Goal: Information Seeking & Learning: Learn about a topic

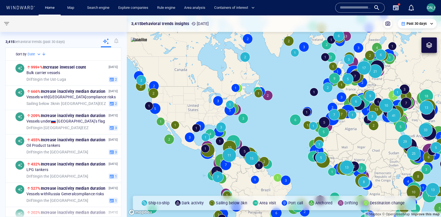
drag, startPoint x: 286, startPoint y: 105, endPoint x: 135, endPoint y: 76, distance: 153.9
click at [135, 76] on canvas "Map" at bounding box center [284, 116] width 314 height 202
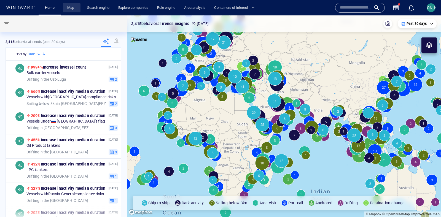
drag, startPoint x: 69, startPoint y: 9, endPoint x: 74, endPoint y: 9, distance: 4.7
click at [67, 10] on link "Map" at bounding box center [71, 8] width 13 height 10
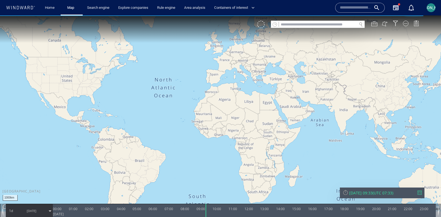
click at [319, 24] on input "text" at bounding box center [318, 24] width 78 height 7
paste input "*******"
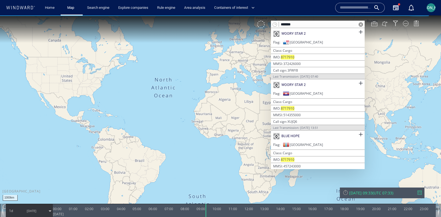
scroll to position [267, 0]
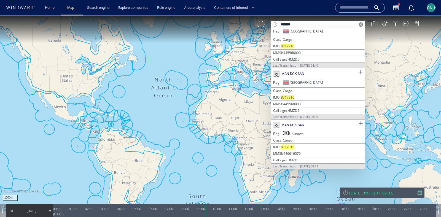
type input "*******"
click at [358, 122] on span at bounding box center [360, 123] width 7 height 7
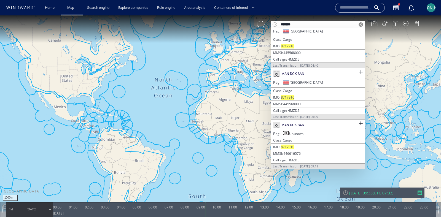
click at [359, 74] on span at bounding box center [360, 72] width 7 height 7
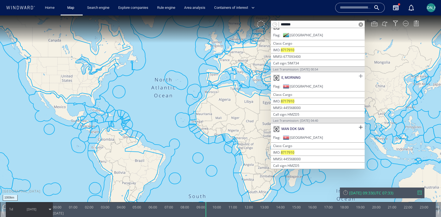
click at [358, 75] on span at bounding box center [360, 76] width 7 height 7
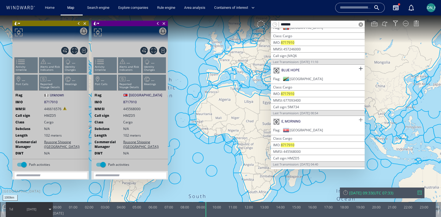
scroll to position [161, 0]
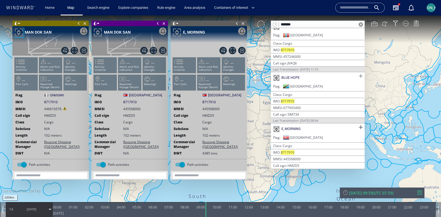
click at [357, 77] on span at bounding box center [360, 76] width 7 height 7
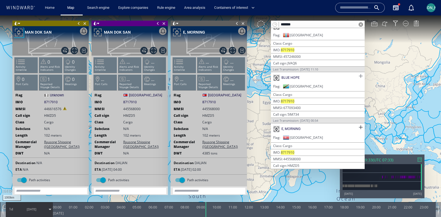
scroll to position [99, 0]
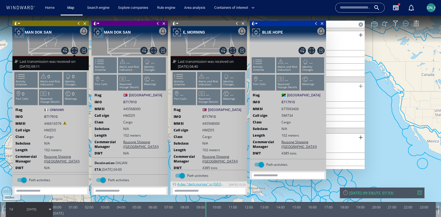
click at [358, 86] on span at bounding box center [360, 86] width 7 height 7
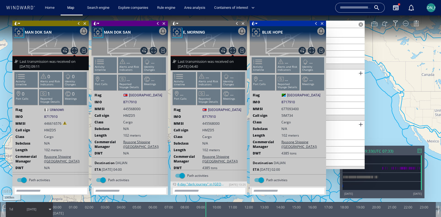
scroll to position [61, 0]
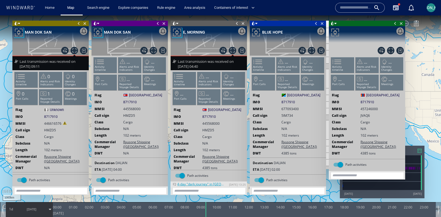
click at [359, 72] on ul "Activity timeline ... Alerts and Risk Indicators ... Identity Changes ... Port …" at bounding box center [367, 75] width 74 height 39
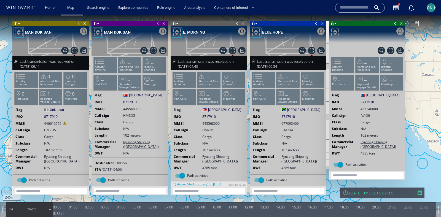
click at [359, 72] on ul "Activity timeline ... Alerts and Risk Indicators ... Identity Changes ... Port …" at bounding box center [367, 75] width 74 height 39
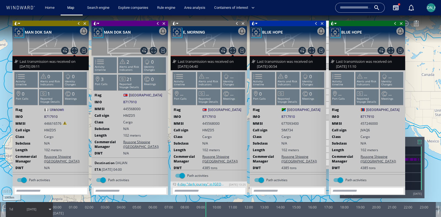
click at [315, 23] on span at bounding box center [316, 24] width 6 height 6
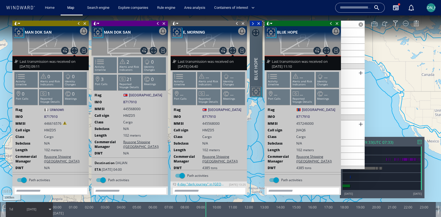
click at [332, 24] on span at bounding box center [331, 24] width 6 height 6
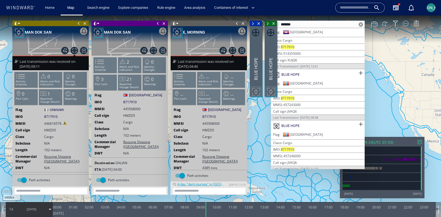
click at [238, 23] on span at bounding box center [237, 24] width 6 height 6
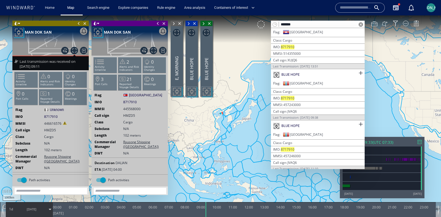
click at [156, 25] on span at bounding box center [158, 24] width 6 height 6
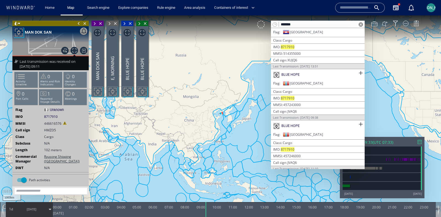
click at [78, 21] on span at bounding box center [79, 24] width 6 height 6
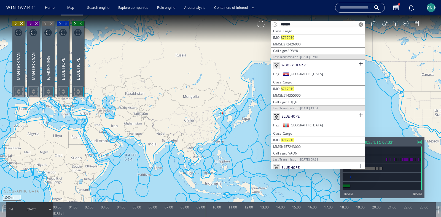
scroll to position [10, 0]
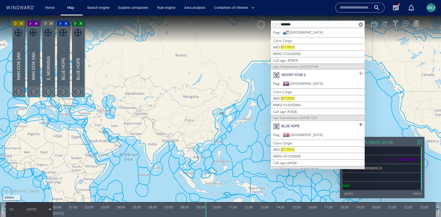
click at [359, 74] on span at bounding box center [360, 73] width 7 height 7
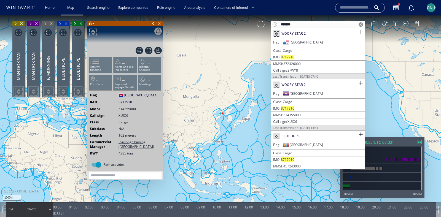
click at [360, 32] on span at bounding box center [360, 32] width 7 height 7
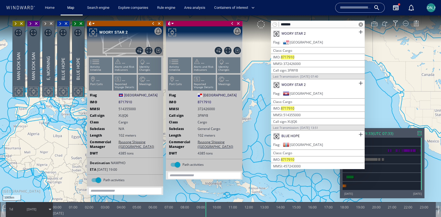
click at [152, 22] on span at bounding box center [153, 24] width 6 height 6
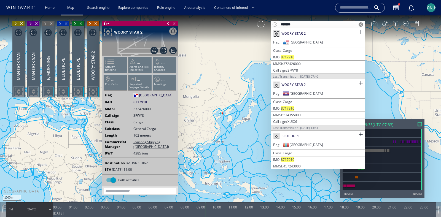
click at [167, 23] on span at bounding box center [168, 24] width 6 height 6
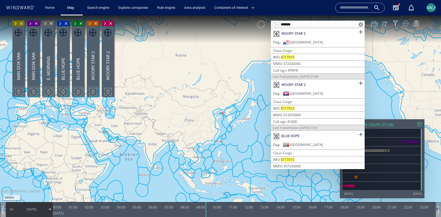
scroll to position [267, 0]
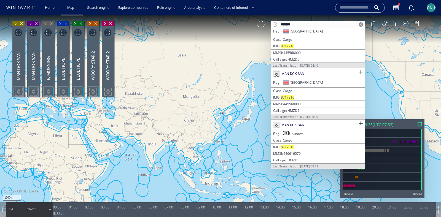
click at [247, 116] on canvas "Map" at bounding box center [220, 113] width 441 height 196
click at [362, 24] on span at bounding box center [360, 24] width 4 height 4
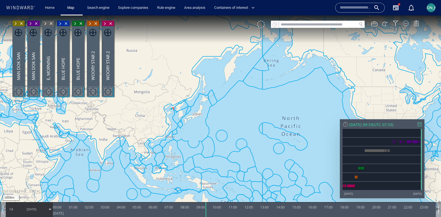
drag, startPoint x: 385, startPoint y: 100, endPoint x: 228, endPoint y: 88, distance: 156.7
click at [228, 88] on canvas "Map" at bounding box center [220, 113] width 441 height 196
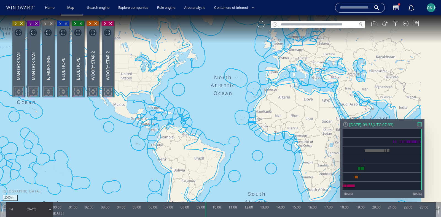
drag, startPoint x: 364, startPoint y: 93, endPoint x: 175, endPoint y: 69, distance: 189.7
click at [175, 69] on canvas "Map" at bounding box center [220, 113] width 441 height 196
drag, startPoint x: 302, startPoint y: 106, endPoint x: 164, endPoint y: 78, distance: 140.1
click at [164, 78] on canvas "Map" at bounding box center [220, 113] width 441 height 196
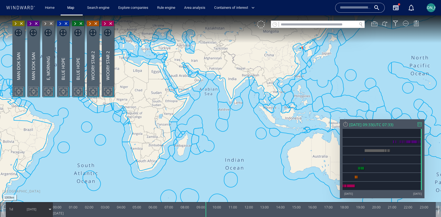
click at [16, 24] on span at bounding box center [15, 24] width 6 height 6
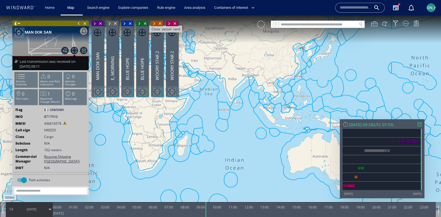
click at [78, 23] on span at bounding box center [79, 24] width 6 height 6
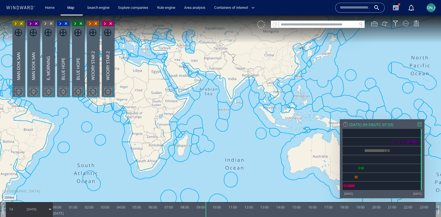
click at [314, 23] on input "text" at bounding box center [318, 24] width 78 height 7
paste input "*******"
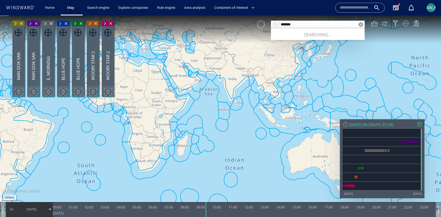
type input "*******"
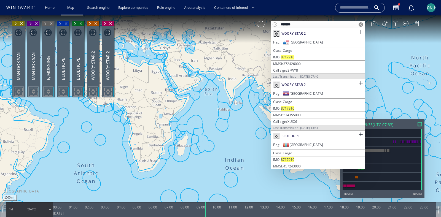
click at [236, 125] on canvas "Map" at bounding box center [220, 113] width 441 height 196
click at [360, 26] on span at bounding box center [360, 24] width 4 height 4
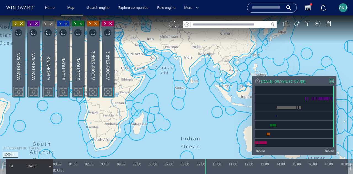
drag, startPoint x: 253, startPoint y: 61, endPoint x: 200, endPoint y: 94, distance: 63.0
click at [199, 94] on canvas "Map" at bounding box center [176, 91] width 353 height 153
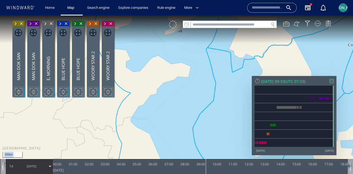
drag, startPoint x: 191, startPoint y: 47, endPoint x: 191, endPoint y: 90, distance: 43.3
drag, startPoint x: 193, startPoint y: 73, endPoint x: 193, endPoint y: 104, distance: 31.1
click at [193, 104] on canvas "Map" at bounding box center [176, 91] width 353 height 153
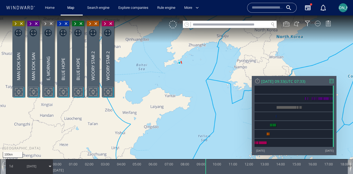
click at [15, 23] on span at bounding box center [15, 24] width 6 height 6
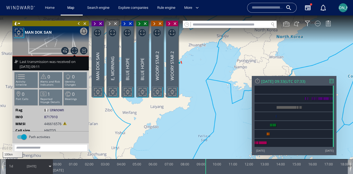
click at [94, 24] on span at bounding box center [94, 24] width 6 height 6
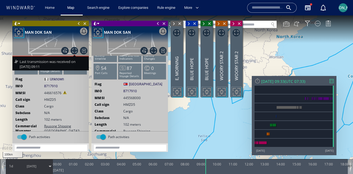
scroll to position [34, 0]
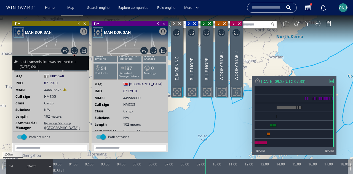
click at [174, 22] on span at bounding box center [174, 24] width 6 height 6
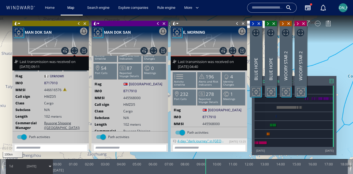
click at [158, 22] on span at bounding box center [158, 24] width 6 height 6
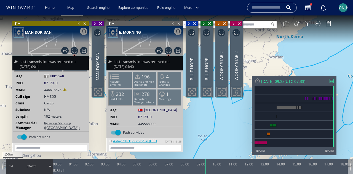
click at [173, 23] on span at bounding box center [173, 24] width 6 height 6
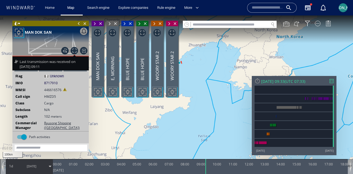
click at [78, 24] on span at bounding box center [79, 24] width 6 height 6
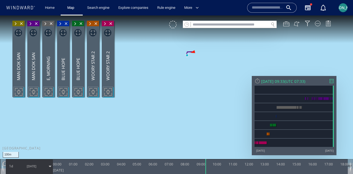
drag, startPoint x: 182, startPoint y: 46, endPoint x: 197, endPoint y: 111, distance: 67.0
click at [196, 112] on canvas "Map" at bounding box center [176, 91] width 353 height 153
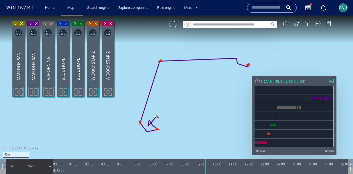
click at [258, 82] on div at bounding box center [257, 81] width 6 height 6
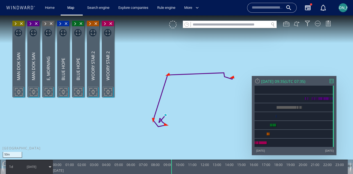
click at [31, 23] on span at bounding box center [30, 24] width 6 height 6
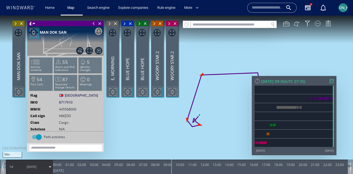
drag, startPoint x: 211, startPoint y: 118, endPoint x: 234, endPoint y: 122, distance: 23.1
click at [234, 122] on canvas "Map" at bounding box center [176, 91] width 353 height 153
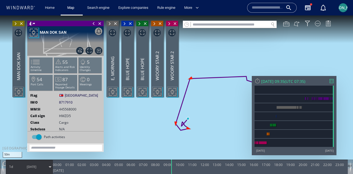
click at [206, 106] on canvas "Map" at bounding box center [176, 91] width 353 height 153
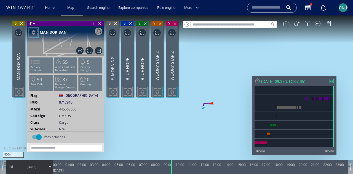
drag, startPoint x: 212, startPoint y: 114, endPoint x: 215, endPoint y: 92, distance: 22.9
click at [216, 91] on canvas "Map" at bounding box center [176, 91] width 353 height 153
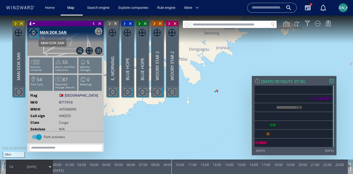
click at [56, 33] on div "MAN DOK SAN" at bounding box center [53, 32] width 27 height 7
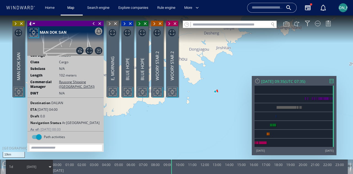
drag, startPoint x: 71, startPoint y: 107, endPoint x: 28, endPoint y: 107, distance: 42.2
click at [28, 107] on div "ETA 23 Aug 2025 04:00" at bounding box center [66, 109] width 76 height 5
drag, startPoint x: 198, startPoint y: 116, endPoint x: 197, endPoint y: 112, distance: 3.8
click at [197, 112] on canvas "Map" at bounding box center [176, 91] width 353 height 153
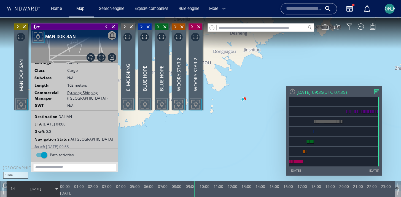
scroll to position [60, 0]
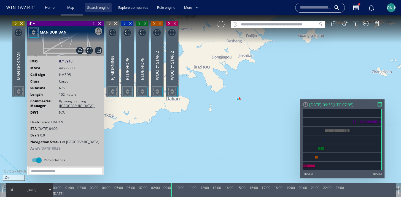
scroll to position [38, 0]
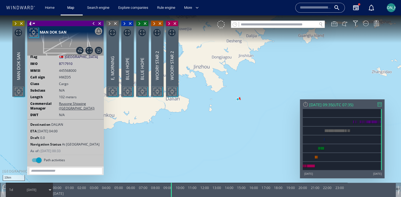
click at [18, 26] on span at bounding box center [15, 24] width 6 height 6
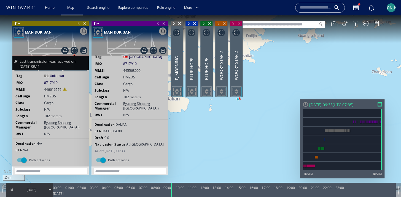
click at [177, 26] on span at bounding box center [174, 24] width 6 height 6
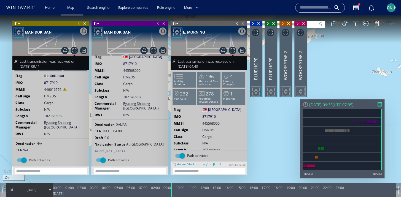
click at [256, 26] on span at bounding box center [253, 24] width 6 height 6
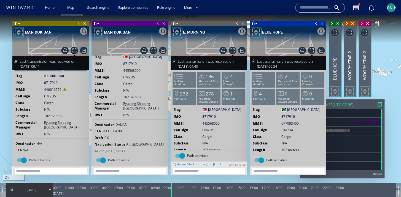
click at [335, 26] on span at bounding box center [332, 24] width 6 height 6
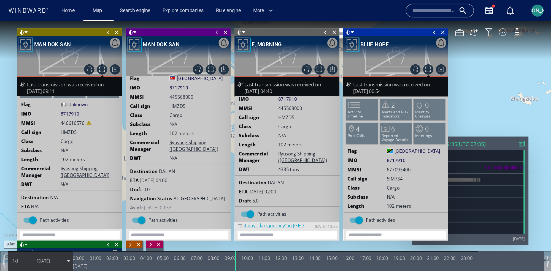
scroll to position [0, 0]
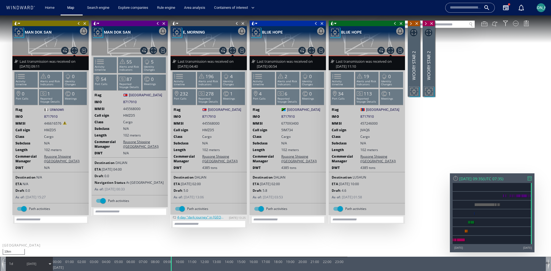
click at [414, 26] on span at bounding box center [411, 24] width 6 height 6
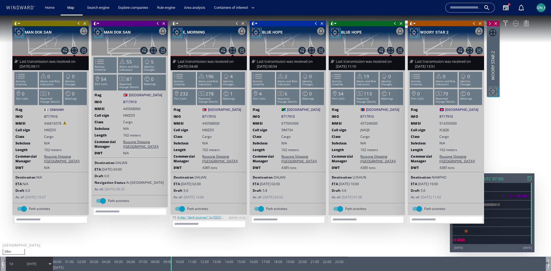
click at [441, 26] on span at bounding box center [490, 24] width 6 height 6
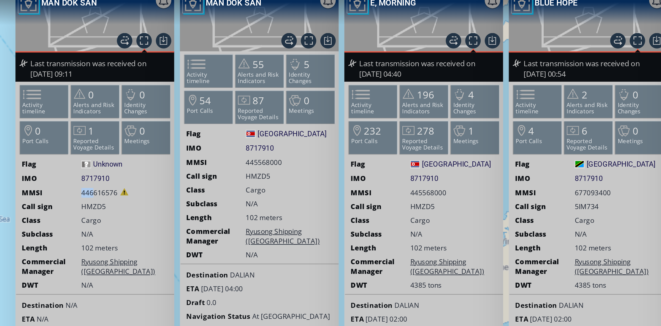
drag, startPoint x: 34, startPoint y: 77, endPoint x: 39, endPoint y: 77, distance: 5.0
click at [39, 77] on span "446616576" at bounding box center [42, 76] width 17 height 5
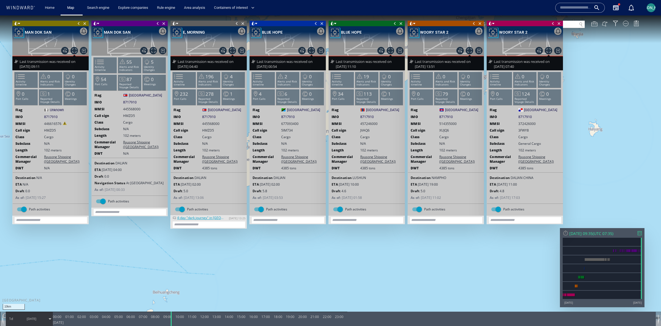
click at [441, 122] on span "372426000" at bounding box center [526, 123] width 17 height 5
drag, startPoint x: 542, startPoint y: 122, endPoint x: 518, endPoint y: 122, distance: 24.2
click at [441, 122] on div "MMSI 372426000" at bounding box center [525, 123] width 76 height 5
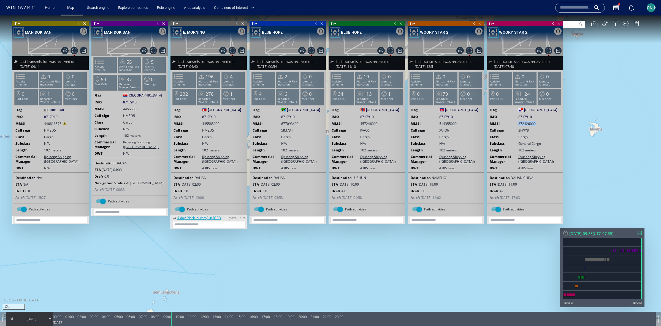
copy span "372426000"
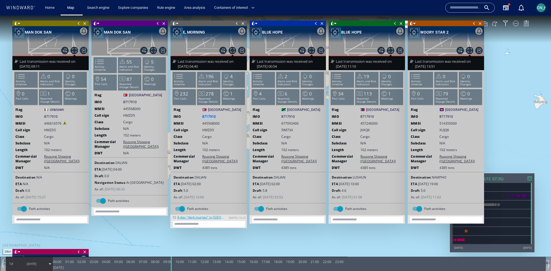
drag, startPoint x: 216, startPoint y: 115, endPoint x: 197, endPoint y: 116, distance: 18.7
click at [197, 116] on div "IMO 8717910 8717910" at bounding box center [209, 116] width 76 height 5
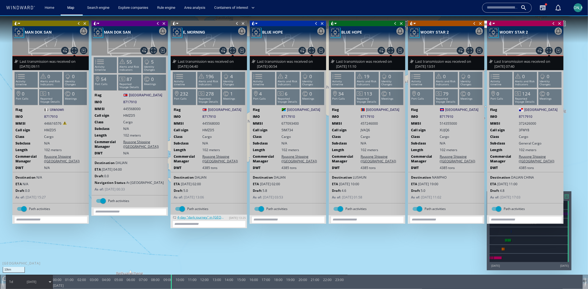
click at [441, 23] on span at bounding box center [553, 23] width 6 height 6
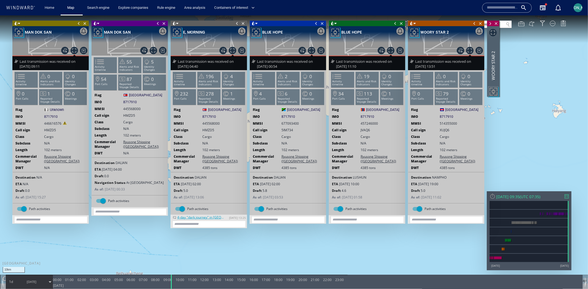
click at [441, 24] on span at bounding box center [474, 23] width 6 height 6
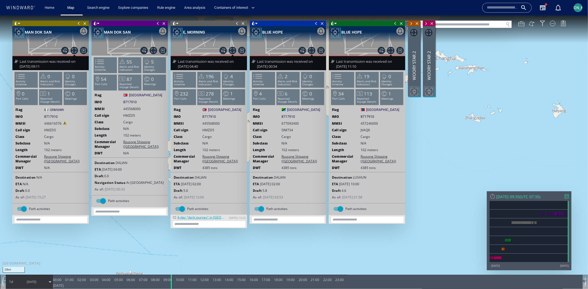
click at [395, 22] on span at bounding box center [395, 23] width 6 height 6
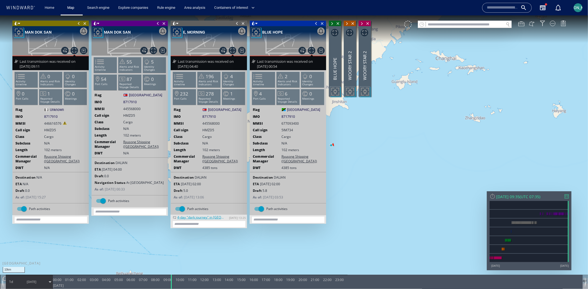
click at [440, 22] on input "text" at bounding box center [465, 24] width 78 height 7
paste input "*********"
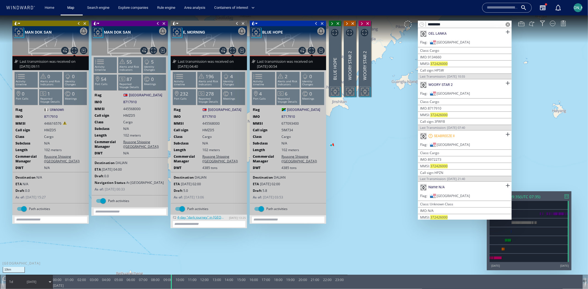
type input "*********"
click at [361, 21] on span at bounding box center [361, 24] width 6 height 6
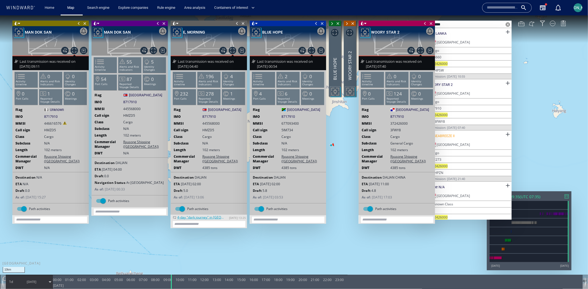
click at [315, 24] on span at bounding box center [316, 23] width 6 height 6
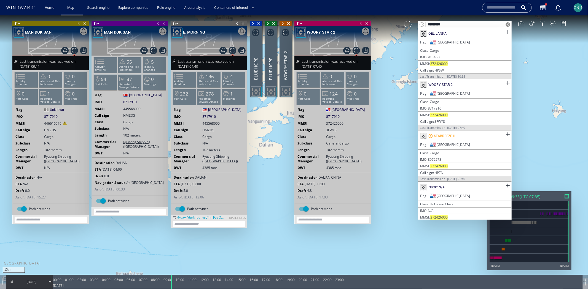
click at [238, 22] on span at bounding box center [237, 23] width 6 height 6
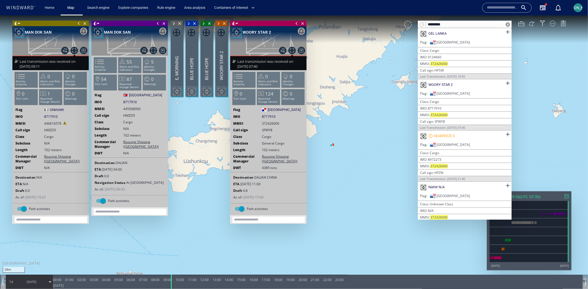
click at [156, 24] on span at bounding box center [158, 23] width 6 height 6
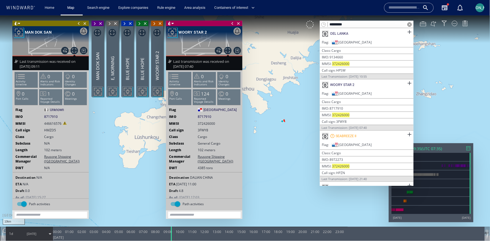
click at [231, 23] on span at bounding box center [232, 23] width 6 height 6
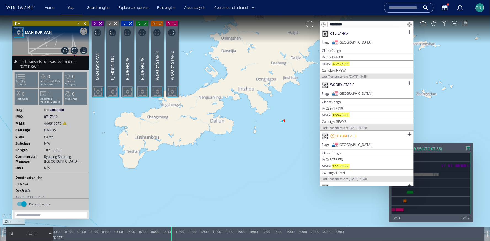
click at [79, 24] on span at bounding box center [79, 23] width 6 height 6
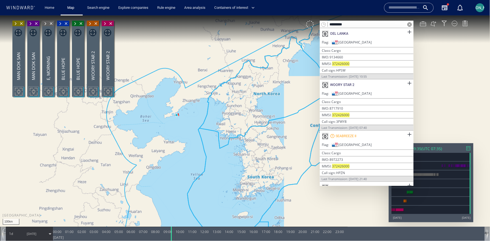
drag, startPoint x: 167, startPoint y: 127, endPoint x: 178, endPoint y: 114, distance: 17.4
click at [178, 114] on canvas "Map" at bounding box center [245, 125] width 490 height 220
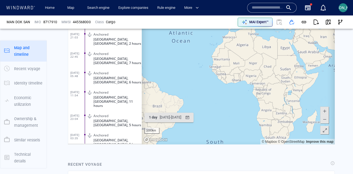
scroll to position [425, 0]
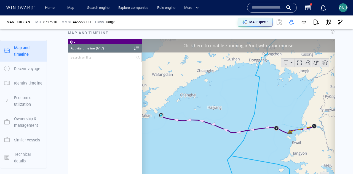
scroll to position [404, 0]
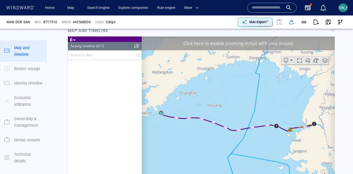
drag, startPoint x: 276, startPoint y: 45, endPoint x: 319, endPoint y: 102, distance: 71.3
click at [276, 45] on div "Click here to enable zooming in/out with your mouse" at bounding box center [238, 43] width 193 height 14
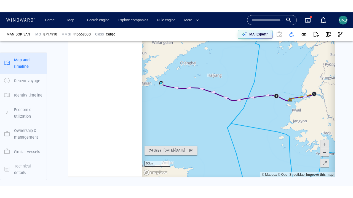
scroll to position [452, 0]
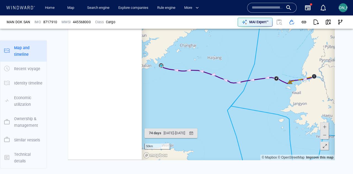
click at [325, 147] on span at bounding box center [325, 146] width 6 height 8
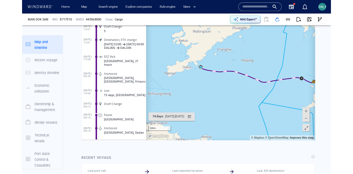
scroll to position [9199, 0]
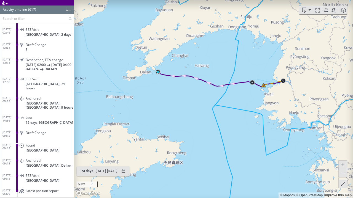
drag, startPoint x: 250, startPoint y: 86, endPoint x: 207, endPoint y: 91, distance: 43.3
click at [207, 91] on canvas "Map" at bounding box center [213, 99] width 279 height 198
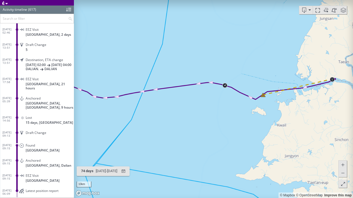
drag, startPoint x: 274, startPoint y: 80, endPoint x: 243, endPoint y: 80, distance: 30.9
click at [243, 80] on canvas "Map" at bounding box center [213, 99] width 279 height 198
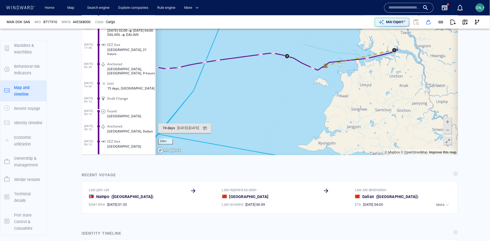
scroll to position [9202, 0]
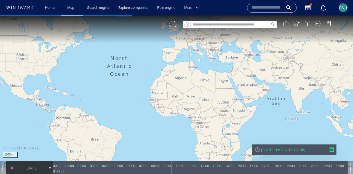
click at [224, 26] on input "text" at bounding box center [230, 24] width 78 height 7
paste input "*******"
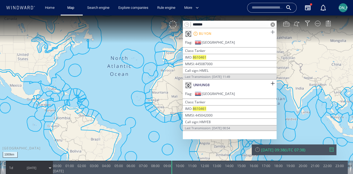
type input "*******"
click at [272, 32] on span at bounding box center [272, 32] width 7 height 7
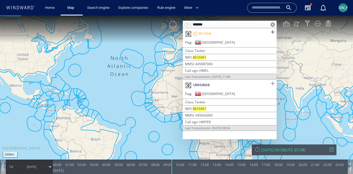
click at [272, 80] on span at bounding box center [272, 83] width 7 height 7
click at [294, 75] on canvas "Map" at bounding box center [176, 91] width 353 height 153
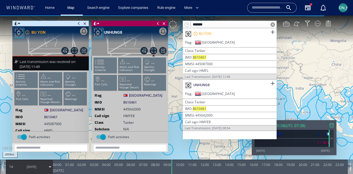
click at [274, 26] on span at bounding box center [272, 24] width 4 height 4
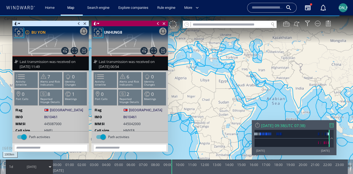
drag, startPoint x: 293, startPoint y: 72, endPoint x: 202, endPoint y: 68, distance: 91.3
click at [202, 68] on canvas "Map" at bounding box center [176, 91] width 353 height 153
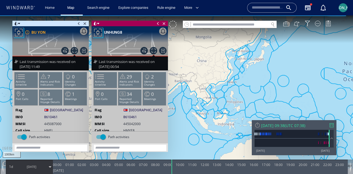
drag, startPoint x: 299, startPoint y: 89, endPoint x: 221, endPoint y: 124, distance: 86.4
click at [221, 124] on canvas "Map" at bounding box center [176, 91] width 353 height 153
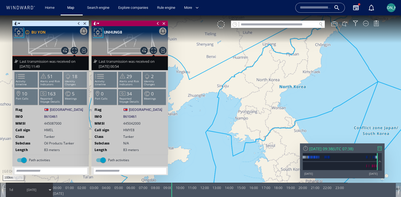
click at [73, 81] on p "Identity Changes" at bounding box center [75, 83] width 23 height 6
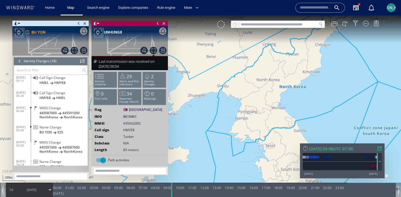
scroll to position [199, 0]
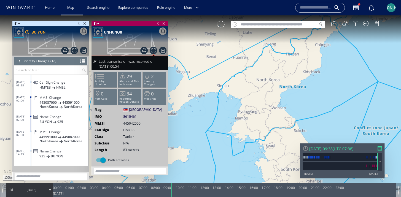
click at [19, 60] on div at bounding box center [20, 61] width 6 height 8
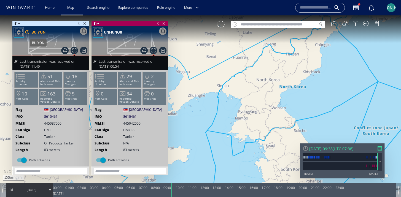
click at [42, 32] on div "BU YON" at bounding box center [38, 32] width 14 height 7
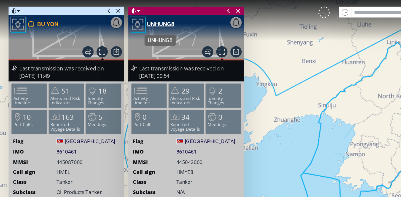
click at [102, 15] on div "UNHUNG8" at bounding box center [103, 15] width 18 height 7
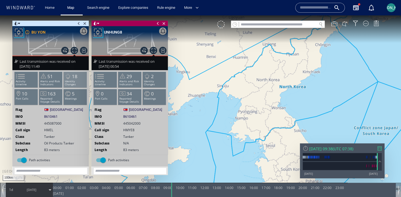
click at [75, 77] on span "18" at bounding box center [75, 76] width 6 height 6
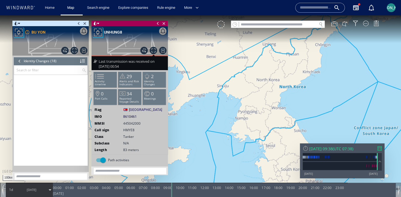
scroll to position [182, 0]
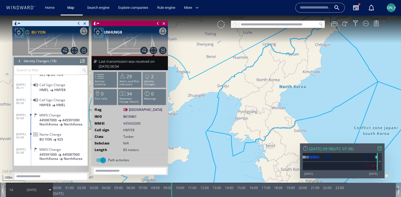
click at [151, 74] on span "2" at bounding box center [152, 76] width 3 height 6
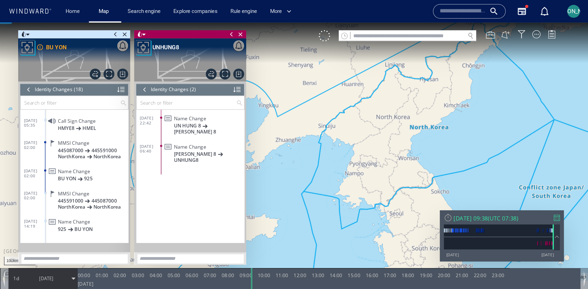
scroll to position [198, 0]
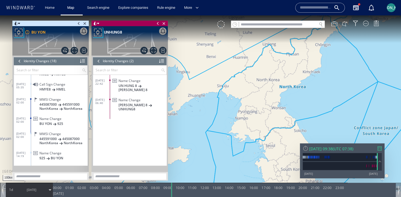
click at [52, 69] on input "text" at bounding box center [48, 70] width 68 height 9
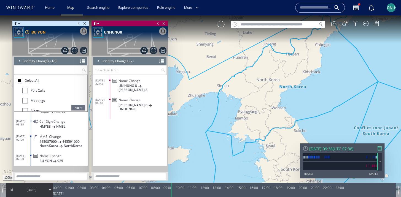
paste input "**********"
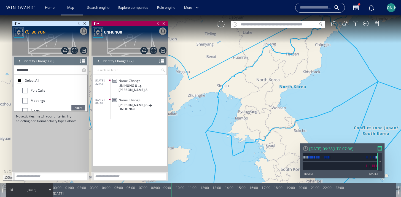
drag, startPoint x: 25, startPoint y: 70, endPoint x: 15, endPoint y: 70, distance: 10.5
click at [15, 70] on input "*********" at bounding box center [48, 70] width 68 height 9
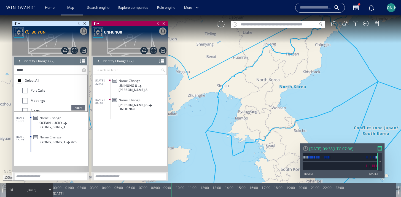
type input "*****"
click at [79, 107] on span "Apply" at bounding box center [78, 108] width 14 height 6
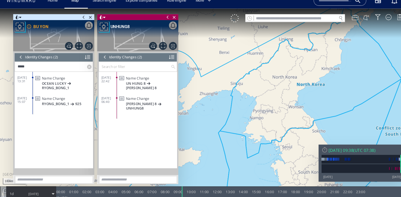
click at [123, 63] on input "text" at bounding box center [127, 63] width 68 height 9
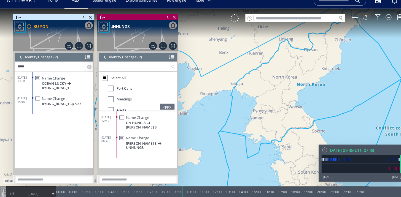
paste input "**********"
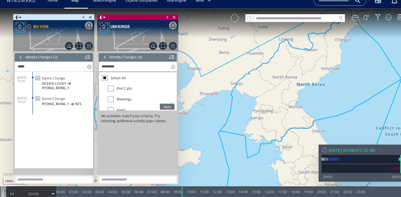
drag, startPoint x: 103, startPoint y: 63, endPoint x: 96, endPoint y: 63, distance: 7.2
click at [96, 63] on input "*********" at bounding box center [127, 63] width 68 height 9
click at [157, 102] on span "Apply" at bounding box center [157, 101] width 14 height 6
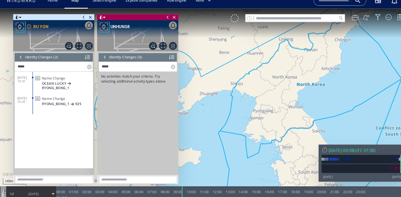
click at [116, 64] on input "*****" at bounding box center [127, 63] width 68 height 9
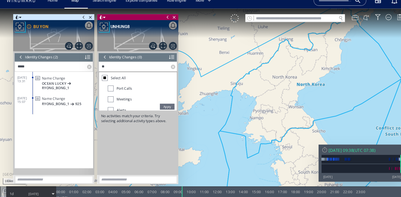
type input "*"
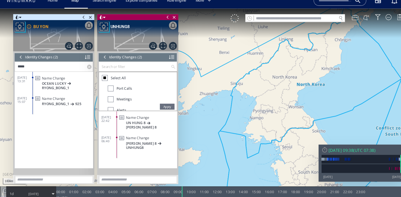
click at [99, 54] on div at bounding box center [99, 54] width 6 height 8
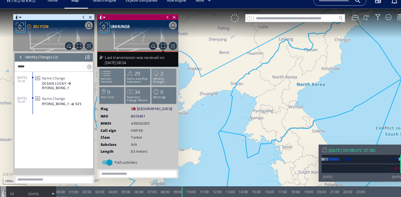
click at [153, 77] on p "Identity Changes" at bounding box center [154, 76] width 23 height 6
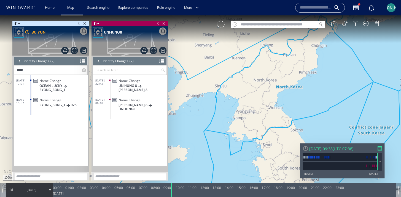
click at [99, 62] on div at bounding box center [99, 61] width 6 height 8
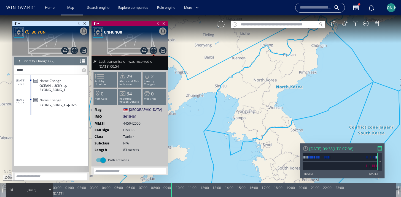
click at [20, 62] on div at bounding box center [20, 61] width 6 height 8
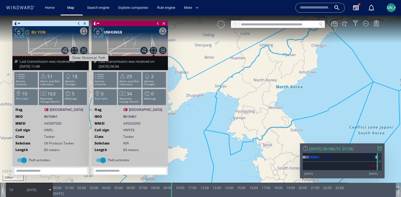
click at [64, 50] on span "Show Historical Path" at bounding box center [64, 50] width 7 height 7
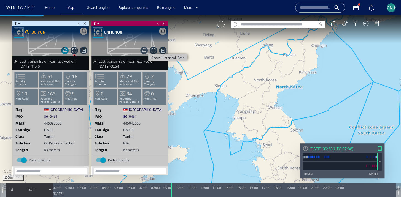
click at [145, 50] on span "Show Historical Path" at bounding box center [143, 50] width 7 height 7
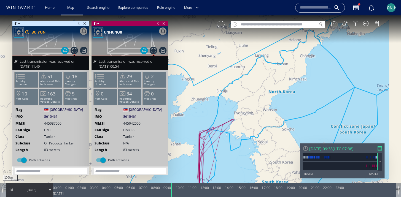
drag, startPoint x: 232, startPoint y: 143, endPoint x: 236, endPoint y: 90, distance: 53.3
click at [236, 90] on canvas "Map" at bounding box center [200, 103] width 401 height 176
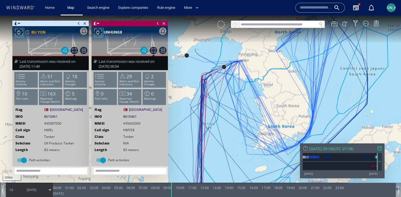
drag, startPoint x: 241, startPoint y: 73, endPoint x: 238, endPoint y: 96, distance: 22.7
click at [238, 96] on canvas "Map" at bounding box center [200, 103] width 401 height 176
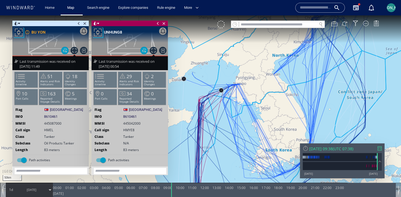
drag, startPoint x: 237, startPoint y: 96, endPoint x: 248, endPoint y: 96, distance: 11.0
click at [248, 96] on canvas "Map" at bounding box center [200, 103] width 401 height 176
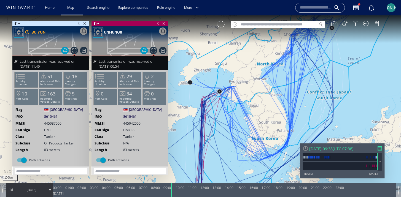
drag, startPoint x: 255, startPoint y: 97, endPoint x: 237, endPoint y: 97, distance: 18.2
click at [237, 97] on canvas "Map" at bounding box center [200, 103] width 401 height 176
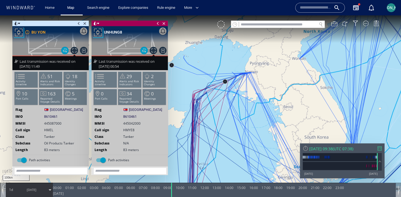
drag, startPoint x: 211, startPoint y: 110, endPoint x: 225, endPoint y: 110, distance: 14.3
click at [225, 110] on canvas "Map" at bounding box center [200, 103] width 401 height 176
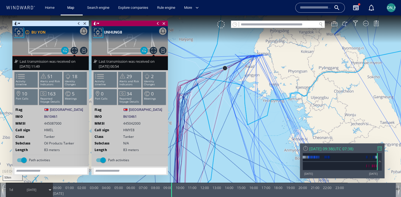
drag, startPoint x: 225, startPoint y: 110, endPoint x: 247, endPoint y: 110, distance: 21.2
click at [247, 110] on canvas "Map" at bounding box center [200, 103] width 401 height 176
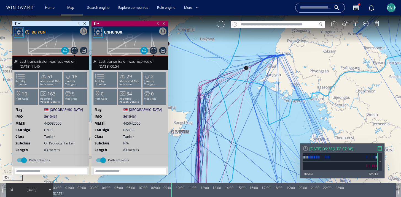
drag, startPoint x: 247, startPoint y: 110, endPoint x: 235, endPoint y: 141, distance: 32.8
click at [235, 141] on canvas "Map" at bounding box center [200, 103] width 401 height 176
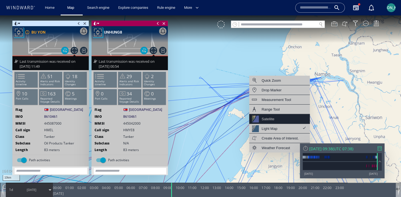
click at [274, 117] on div "Satellite" at bounding box center [267, 119] width 13 height 7
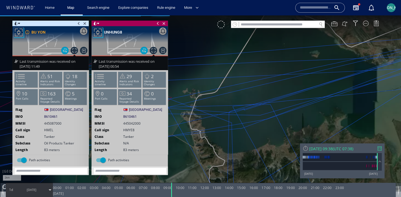
drag, startPoint x: 324, startPoint y: 103, endPoint x: 169, endPoint y: 111, distance: 154.5
click at [169, 111] on canvas "Map" at bounding box center [200, 103] width 401 height 176
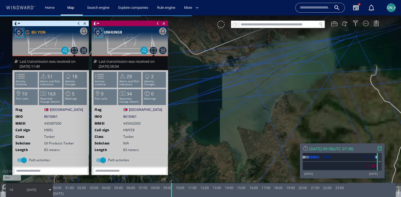
click at [145, 54] on img at bounding box center [129, 40] width 76 height 29
click at [145, 52] on span "Hide Historical Path" at bounding box center [143, 50] width 7 height 7
click at [66, 50] on span "Hide Historical Path" at bounding box center [64, 50] width 7 height 7
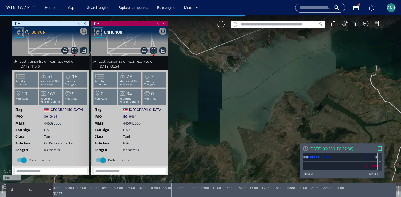
drag, startPoint x: 310, startPoint y: 61, endPoint x: 226, endPoint y: 96, distance: 90.8
click at [226, 96] on canvas "Map" at bounding box center [200, 103] width 401 height 176
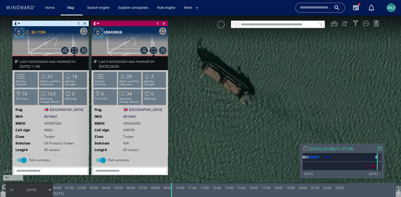
drag, startPoint x: 209, startPoint y: 81, endPoint x: 224, endPoint y: 95, distance: 20.3
click at [224, 95] on canvas "Map" at bounding box center [200, 103] width 401 height 176
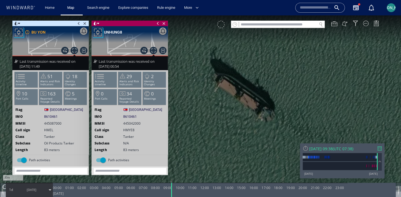
click at [221, 22] on div at bounding box center [221, 25] width 8 height 8
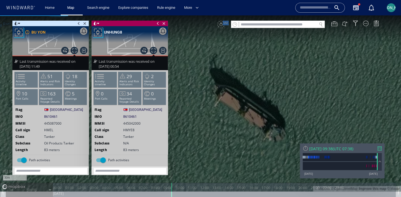
drag, startPoint x: 245, startPoint y: 112, endPoint x: 253, endPoint y: 126, distance: 16.0
click at [253, 126] on canvas "Map" at bounding box center [200, 103] width 401 height 176
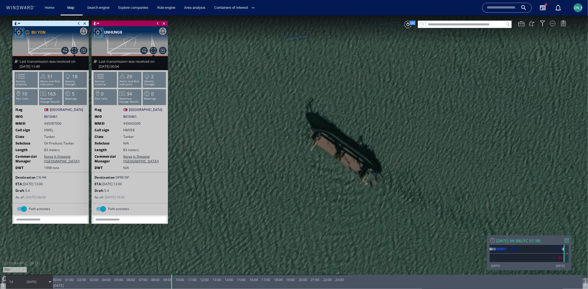
click at [352, 25] on input "text" at bounding box center [465, 24] width 78 height 7
paste input "*******"
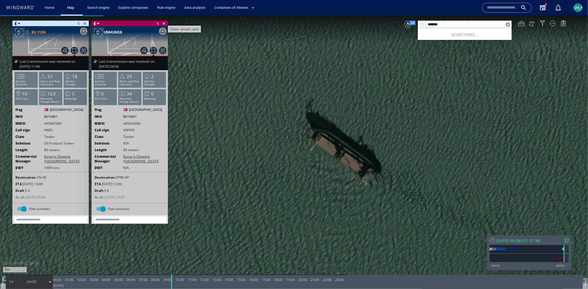
type input "*******"
click at [165, 22] on span "Close vessel card" at bounding box center [164, 23] width 6 height 6
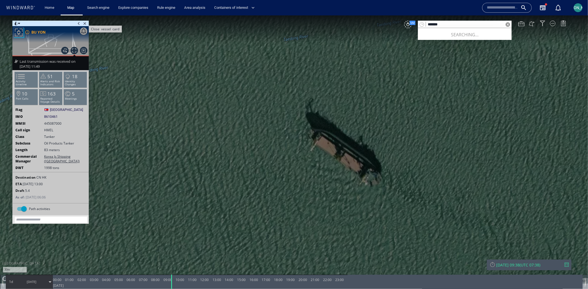
click at [87, 23] on span "Close vessel card" at bounding box center [85, 23] width 6 height 6
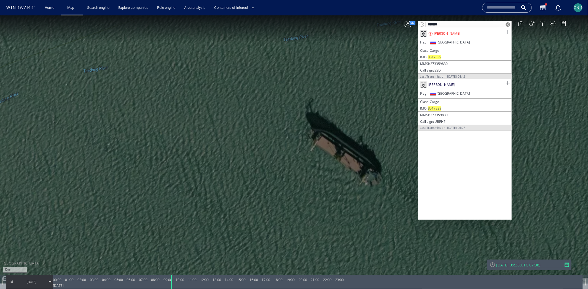
click at [352, 34] on span at bounding box center [507, 31] width 7 height 7
click at [352, 84] on span at bounding box center [507, 83] width 7 height 7
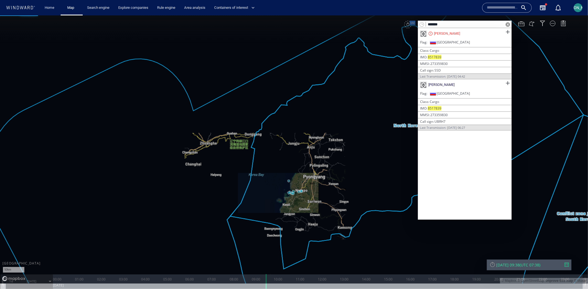
drag, startPoint x: 290, startPoint y: 198, endPoint x: 291, endPoint y: 115, distance: 82.4
click at [291, 115] on canvas "Map" at bounding box center [294, 149] width 588 height 269
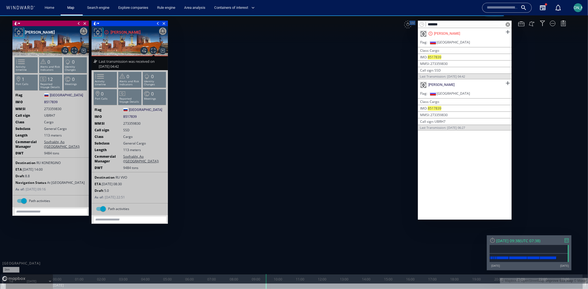
drag, startPoint x: 347, startPoint y: 161, endPoint x: 281, endPoint y: 214, distance: 84.6
click at [281, 173] on canvas "Map" at bounding box center [294, 149] width 588 height 269
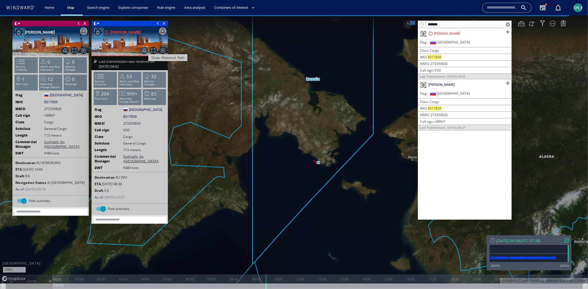
click at [144, 49] on span "Show Historical Path" at bounding box center [143, 50] width 7 height 7
click at [64, 51] on span "Show Historical Path" at bounding box center [64, 50] width 7 height 7
click at [102, 87] on li "Activity timeline" at bounding box center [105, 79] width 23 height 16
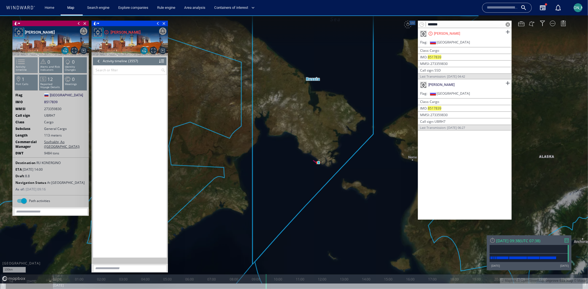
scroll to position [53714, 0]
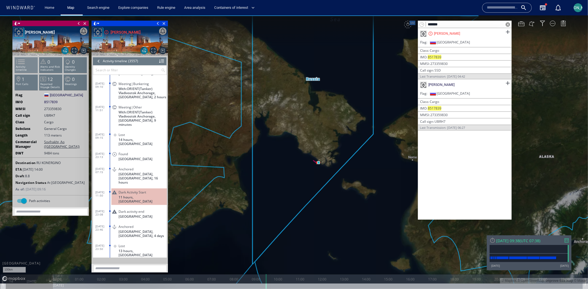
drag, startPoint x: 29, startPoint y: 65, endPoint x: 34, endPoint y: 65, distance: 4.7
click at [29, 65] on p "Activity timeline" at bounding box center [26, 68] width 23 height 6
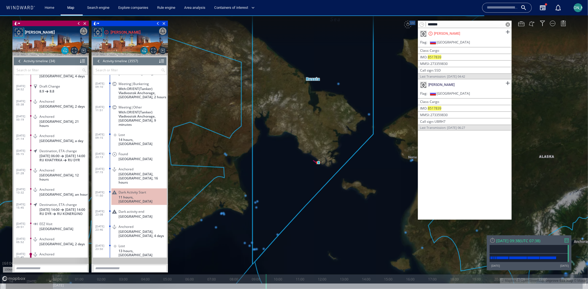
scroll to position [53761, 0]
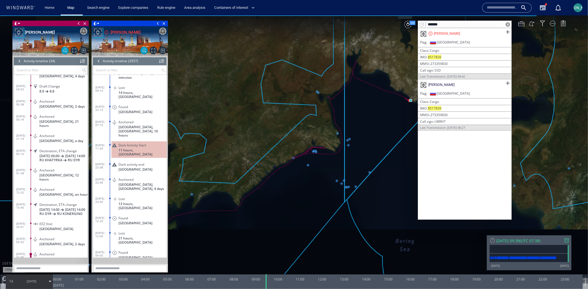
drag, startPoint x: 265, startPoint y: 192, endPoint x: 272, endPoint y: 175, distance: 18.4
click at [272, 173] on canvas "Map" at bounding box center [294, 149] width 588 height 269
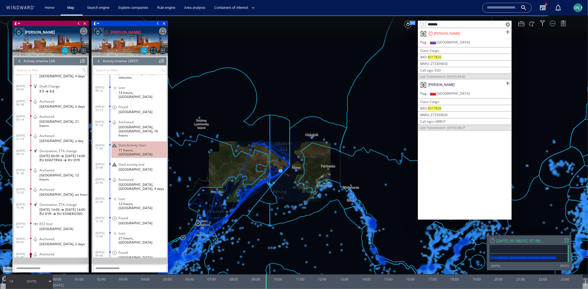
drag, startPoint x: 247, startPoint y: 193, endPoint x: 316, endPoint y: 155, distance: 78.5
click at [316, 155] on canvas "Map" at bounding box center [294, 149] width 588 height 269
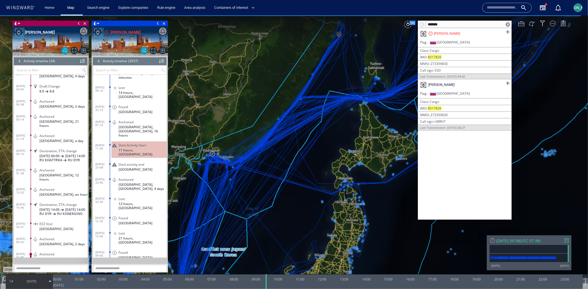
drag, startPoint x: 266, startPoint y: 96, endPoint x: 198, endPoint y: 198, distance: 122.4
click at [198, 173] on canvas "Map" at bounding box center [294, 149] width 588 height 269
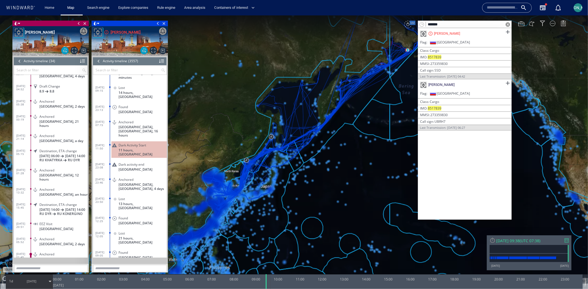
click at [352, 25] on div "VM" at bounding box center [408, 24] width 8 height 8
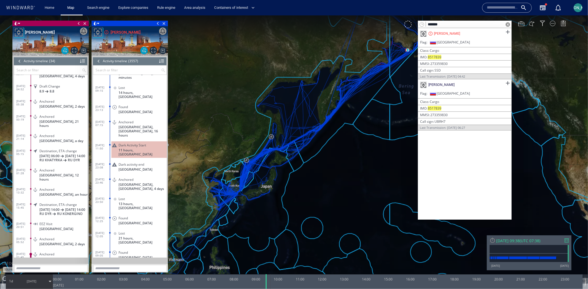
drag, startPoint x: 350, startPoint y: 135, endPoint x: 309, endPoint y: 163, distance: 49.5
click at [309, 164] on canvas "Map" at bounding box center [294, 149] width 588 height 269
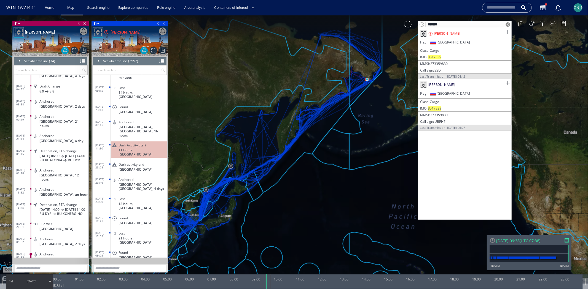
click at [352, 25] on div at bounding box center [553, 23] width 6 height 6
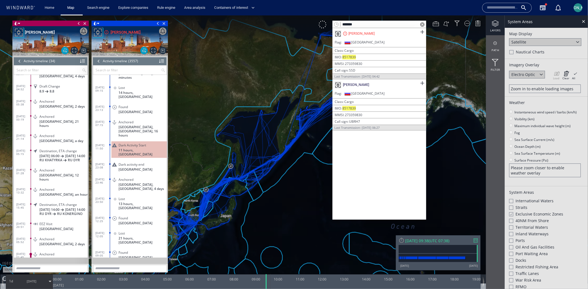
scroll to position [1, 0]
click at [352, 173] on div at bounding box center [511, 213] width 4 height 5
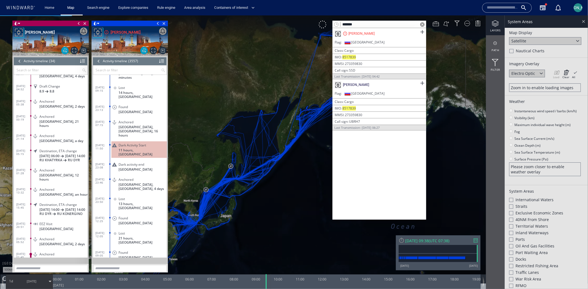
click at [352, 23] on div at bounding box center [583, 21] width 6 height 6
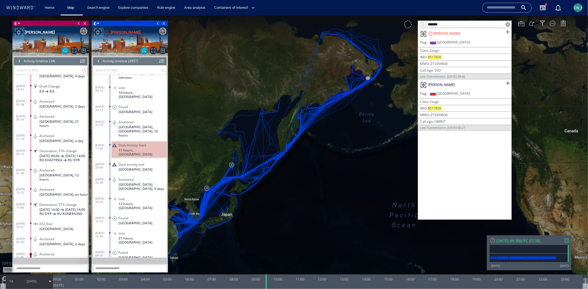
drag, startPoint x: 339, startPoint y: 196, endPoint x: 366, endPoint y: 175, distance: 34.4
click at [352, 173] on canvas "Map" at bounding box center [294, 149] width 588 height 269
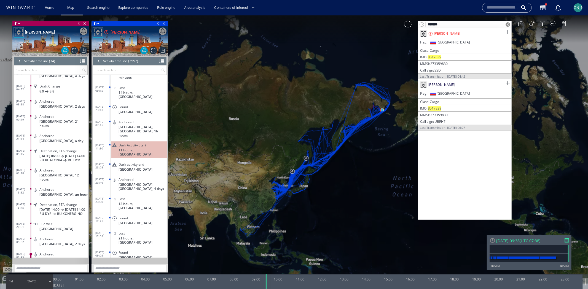
drag, startPoint x: 363, startPoint y: 180, endPoint x: 329, endPoint y: 177, distance: 34.5
click at [329, 173] on canvas "Map" at bounding box center [294, 149] width 588 height 269
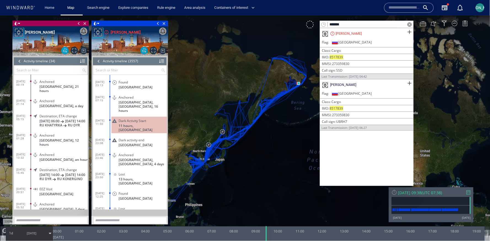
scroll to position [53761, 0]
click at [350, 23] on input "*******" at bounding box center [367, 24] width 78 height 7
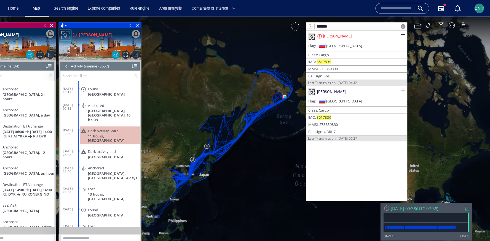
click at [243, 151] on canvas "Map" at bounding box center [205, 127] width 490 height 220
click at [352, 28] on span at bounding box center [369, 25] width 4 height 4
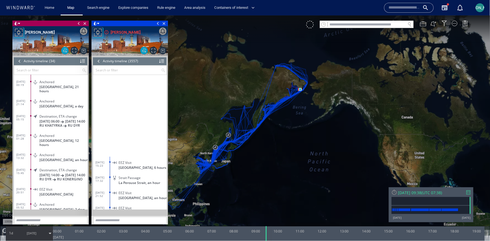
scroll to position [53779, 0]
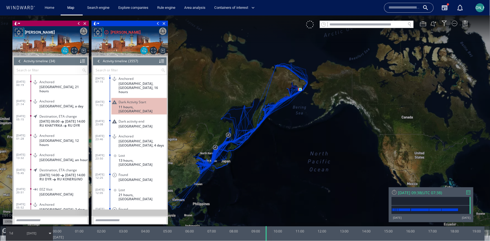
click at [145, 173] on span "Latest position report" at bounding box center [134, 224] width 33 height 4
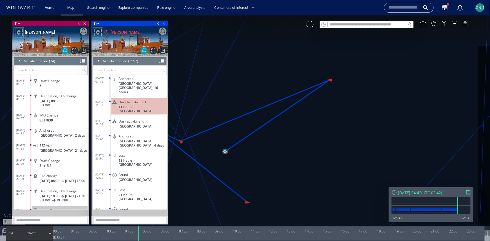
drag, startPoint x: 241, startPoint y: 174, endPoint x: 293, endPoint y: 132, distance: 66.4
click at [293, 132] on canvas "Map" at bounding box center [245, 125] width 490 height 220
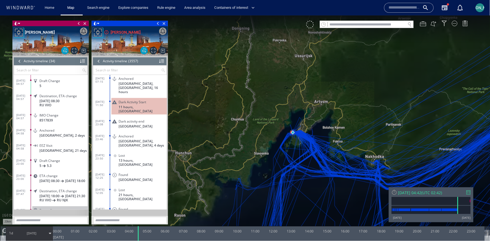
drag, startPoint x: 295, startPoint y: 169, endPoint x: 253, endPoint y: 100, distance: 80.5
click at [253, 100] on canvas "Map" at bounding box center [245, 125] width 490 height 220
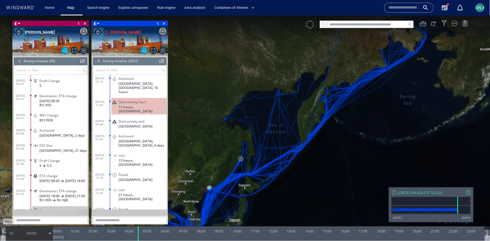
drag, startPoint x: 272, startPoint y: 60, endPoint x: 227, endPoint y: 117, distance: 72.3
click at [226, 117] on canvas "Map" at bounding box center [245, 125] width 490 height 220
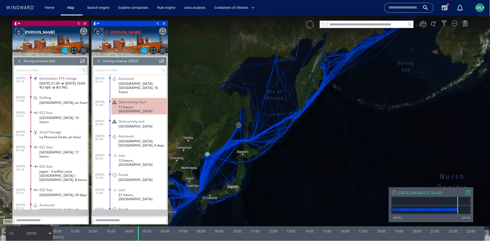
scroll to position [123, 0]
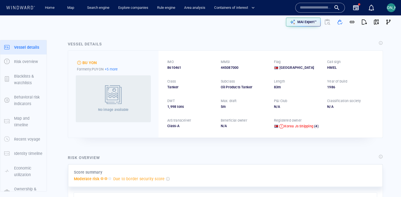
click at [113, 67] on p "+5 more" at bounding box center [111, 69] width 13 height 6
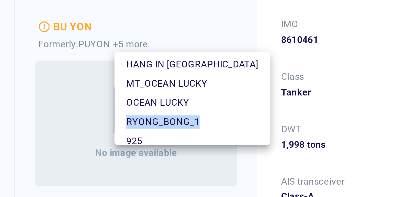
drag, startPoint x: 110, startPoint y: 99, endPoint x: 136, endPoint y: 99, distance: 25.6
click at [136, 99] on div "RYONG_BONG_1" at bounding box center [134, 98] width 51 height 7
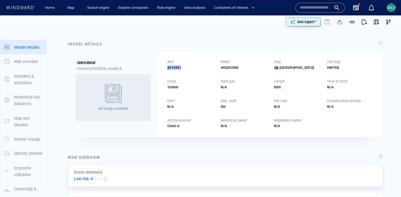
drag, startPoint x: 168, startPoint y: 69, endPoint x: 182, endPoint y: 70, distance: 14.3
click at [182, 70] on div "8610461" at bounding box center [190, 67] width 47 height 5
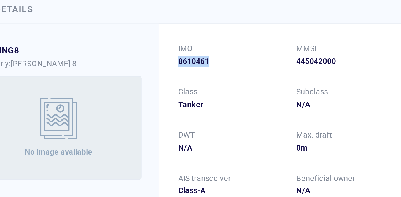
click at [167, 67] on span "8610461" at bounding box center [174, 67] width 14 height 5
drag, startPoint x: 168, startPoint y: 67, endPoint x: 179, endPoint y: 67, distance: 11.8
click at [179, 67] on span "8610461" at bounding box center [174, 67] width 14 height 5
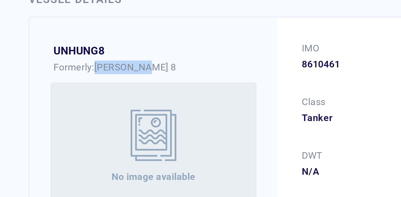
drag, startPoint x: 92, startPoint y: 68, endPoint x: 114, endPoint y: 68, distance: 21.5
click at [114, 68] on div "Formerly: [PERSON_NAME] 8" at bounding box center [113, 68] width 73 height 5
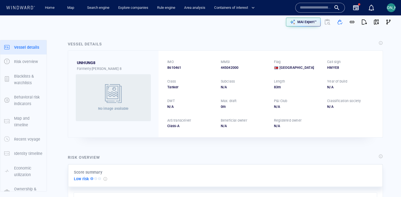
click at [132, 53] on div "UNHUNG8 Formerly: [PERSON_NAME] 8 No image available" at bounding box center [113, 94] width 90 height 87
